Goal: Task Accomplishment & Management: Use online tool/utility

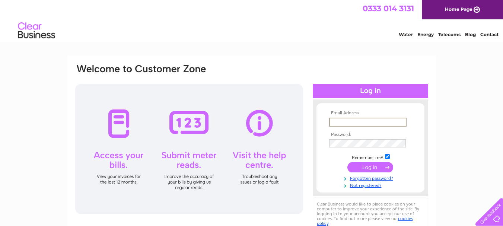
click at [350, 120] on input "text" at bounding box center [367, 122] width 77 height 9
click at [364, 167] on input "submit" at bounding box center [370, 167] width 46 height 10
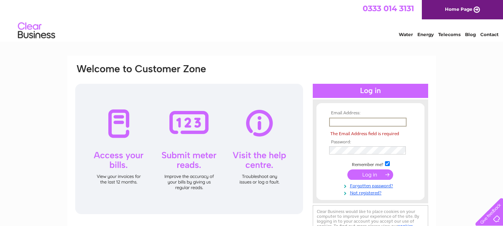
click at [351, 122] on input "text" at bounding box center [367, 122] width 77 height 9
type input "sandviewhouse@gmail.com"
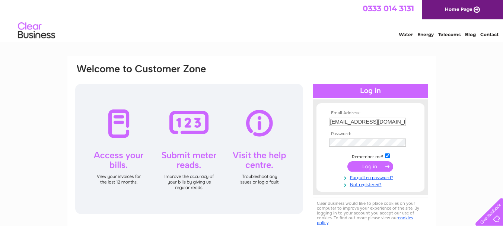
click at [370, 167] on input "submit" at bounding box center [370, 166] width 46 height 10
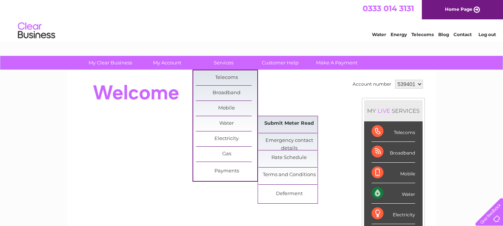
click at [279, 125] on link "Submit Meter Read" at bounding box center [288, 123] width 61 height 15
